Goal: Task Accomplishment & Management: Complete application form

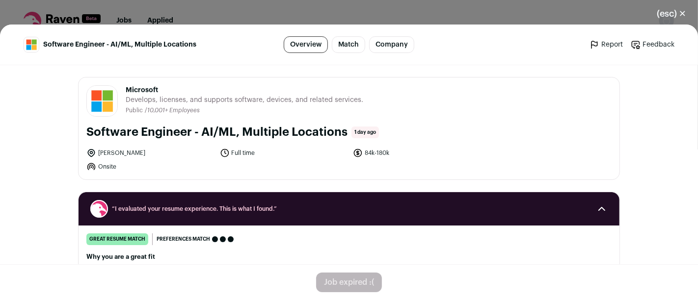
click at [685, 10] on button "(esc) ✕" at bounding box center [671, 14] width 53 height 22
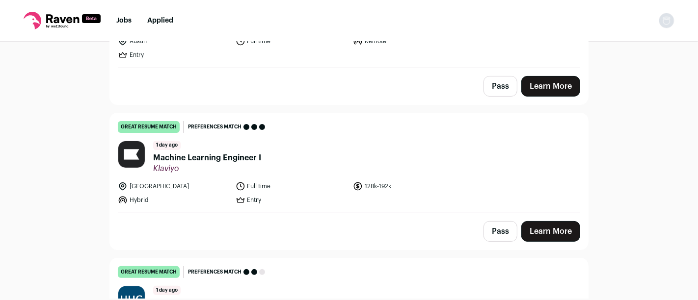
scroll to position [77, 0]
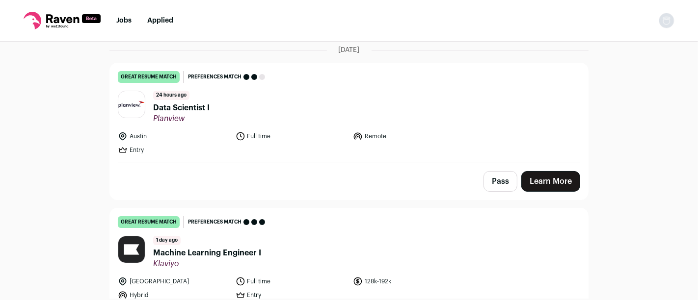
click at [184, 109] on span "Data Scientist I" at bounding box center [181, 108] width 56 height 12
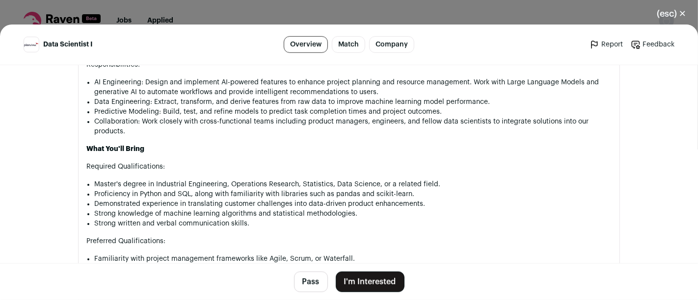
scroll to position [718, 0]
click at [673, 11] on button "(esc) ✕" at bounding box center [671, 14] width 53 height 22
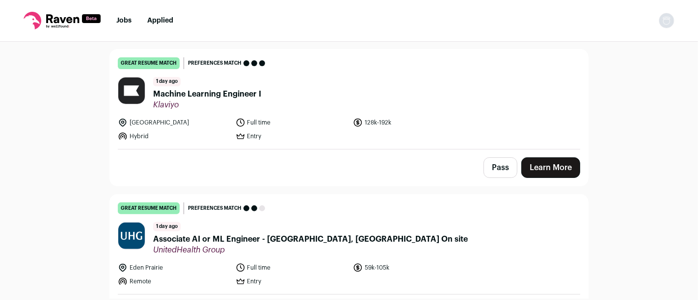
scroll to position [235, 0]
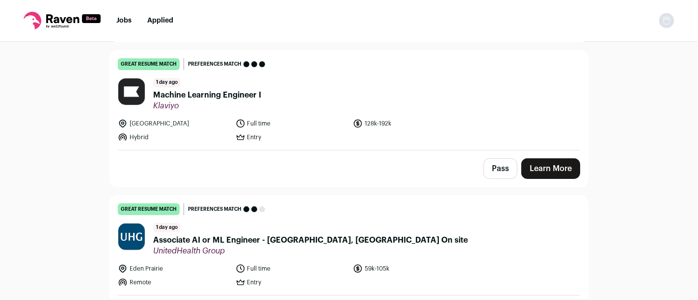
click at [225, 89] on span "Machine Learning Engineer I" at bounding box center [207, 95] width 108 height 12
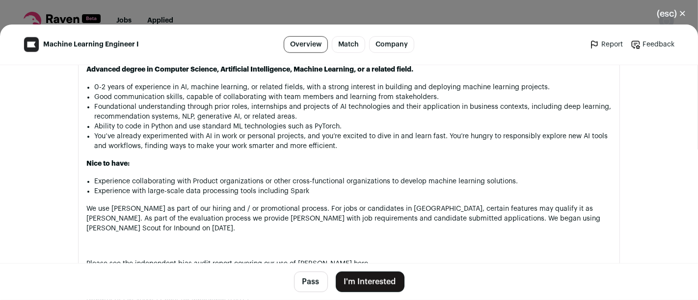
scroll to position [771, 0]
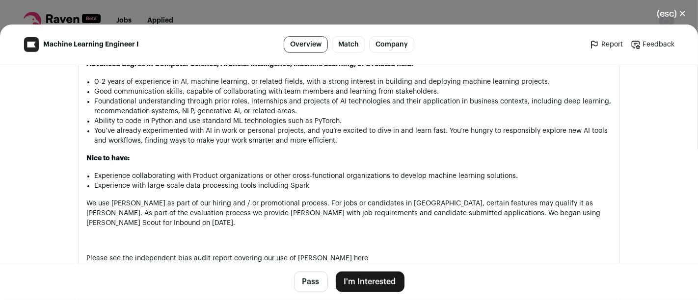
click at [357, 268] on footer "Pass I'm Interested" at bounding box center [349, 281] width 698 height 37
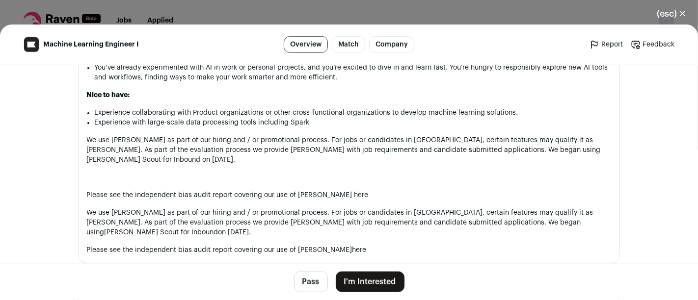
scroll to position [835, 0]
click at [370, 278] on button "I'm Interested" at bounding box center [370, 282] width 69 height 21
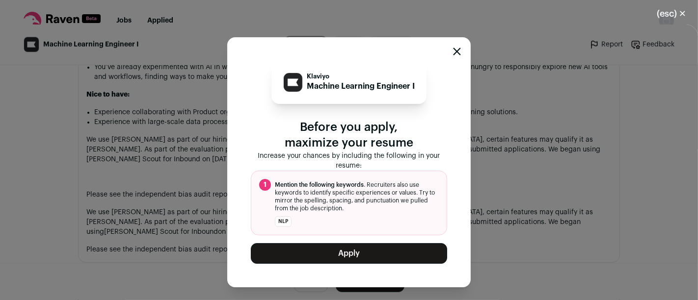
click at [458, 39] on div "Klaviyo Machine Learning Engineer I Before you apply, maximize your resume Incr…" at bounding box center [348, 162] width 243 height 250
click at [457, 56] on div "Close modal via background" at bounding box center [457, 53] width 8 height 12
click at [331, 246] on button "Apply" at bounding box center [349, 253] width 196 height 21
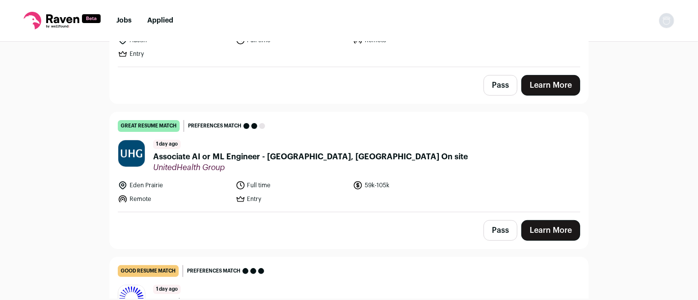
scroll to position [36, 0]
